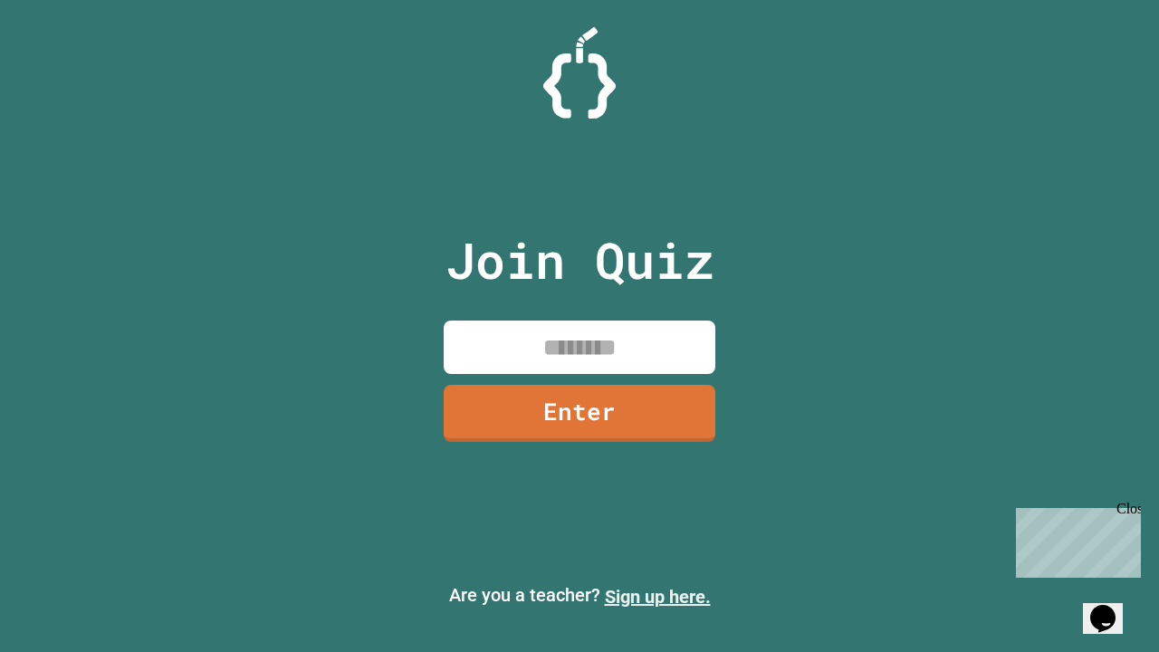
click at [657, 596] on link "Sign up here." at bounding box center [658, 597] width 106 height 22
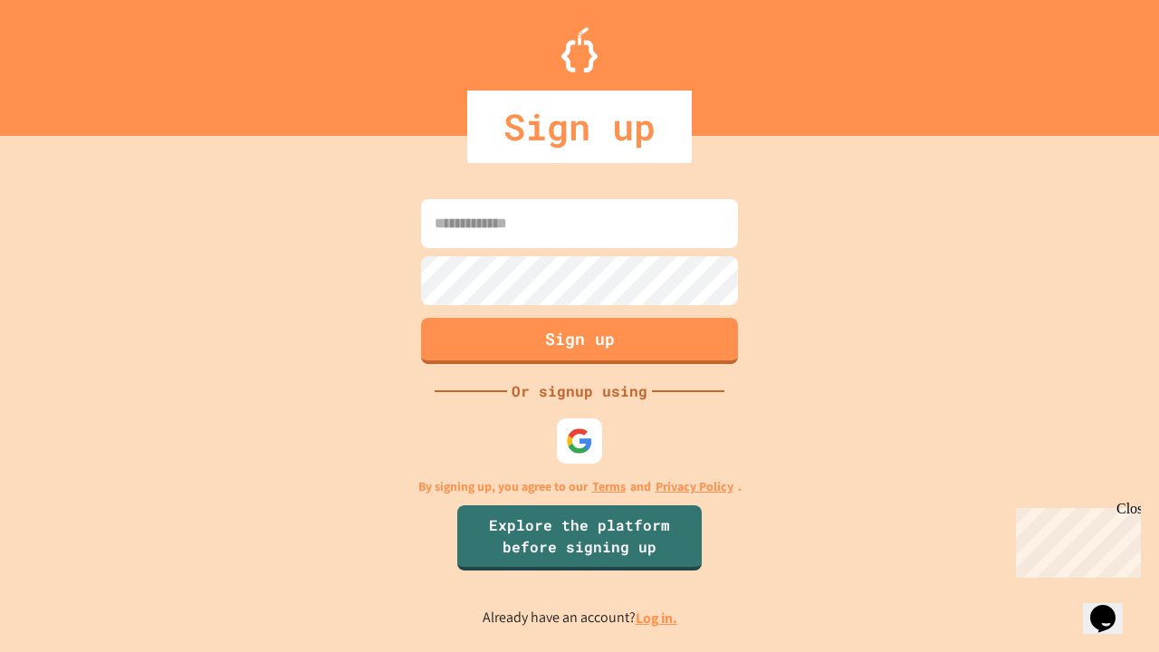
click at [657, 617] on link "Log in." at bounding box center [656, 617] width 42 height 19
